Goal: Navigation & Orientation: Find specific page/section

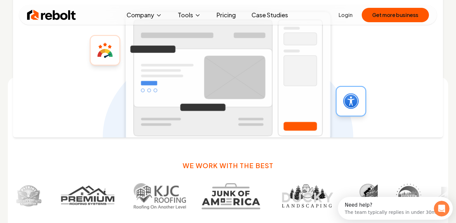
scroll to position [175, 0]
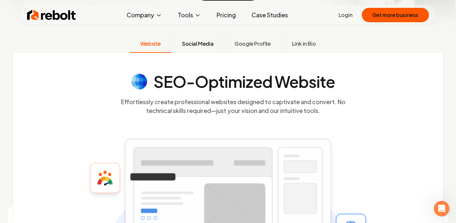
click at [200, 45] on span "Social Media" at bounding box center [197, 44] width 31 height 8
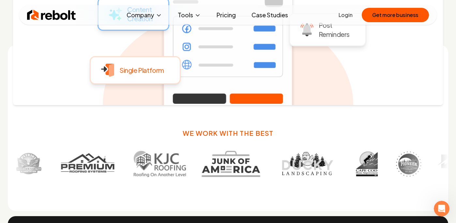
scroll to position [339, 0]
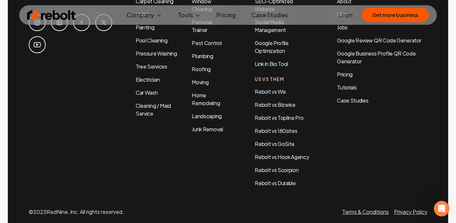
scroll to position [3170, 0]
click at [227, 18] on link "Pricing" at bounding box center [226, 14] width 30 height 13
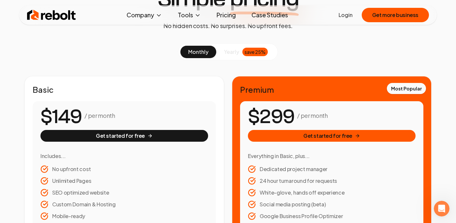
scroll to position [60, 0]
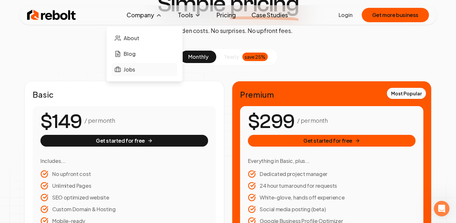
click at [131, 71] on span "Jobs" at bounding box center [128, 69] width 11 height 8
